Goal: Task Accomplishment & Management: Manage account settings

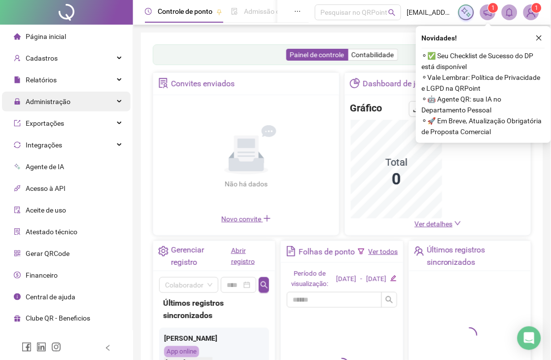
click at [83, 102] on div "Administração" at bounding box center [66, 102] width 129 height 20
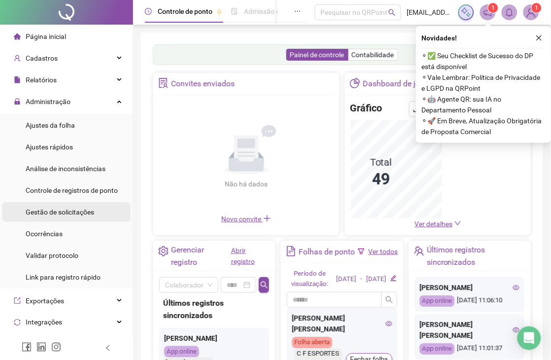
click at [68, 205] on div "Gestão de solicitações" at bounding box center [60, 212] width 69 height 20
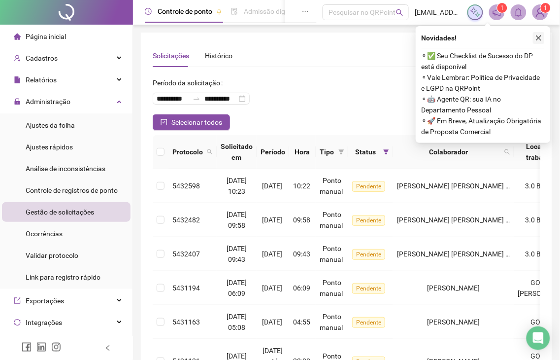
click at [542, 39] on icon "close" at bounding box center [539, 38] width 7 height 7
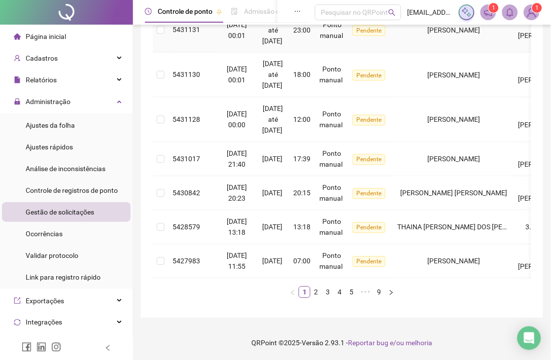
scroll to position [363, 0]
click at [316, 296] on link "2" at bounding box center [316, 291] width 11 height 11
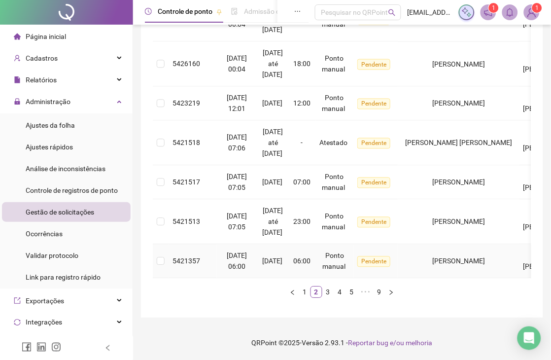
scroll to position [417, 0]
click at [306, 293] on link "1" at bounding box center [304, 291] width 11 height 11
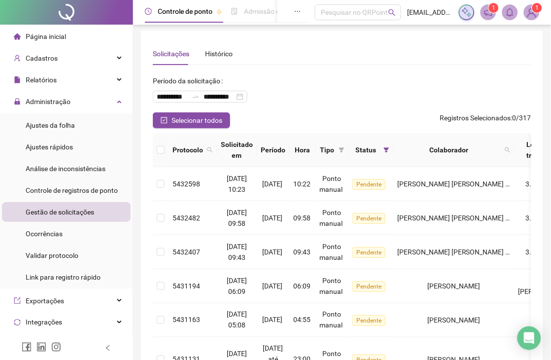
scroll to position [0, 0]
